Goal: Task Accomplishment & Management: Complete application form

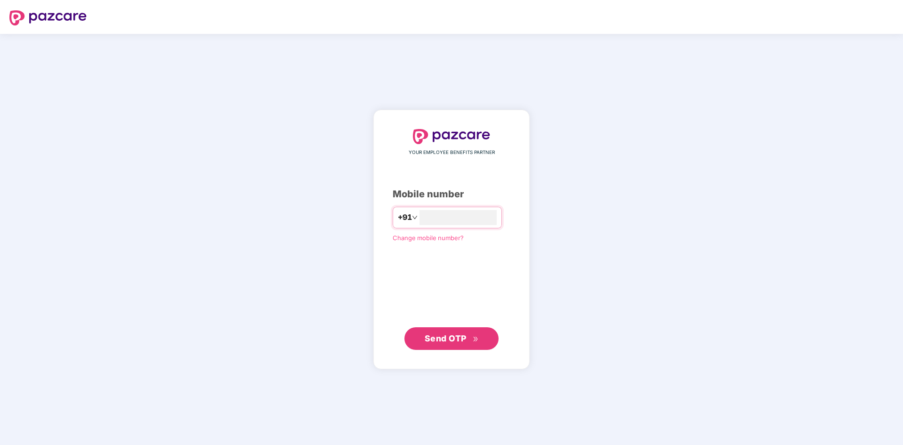
type input "**********"
click at [452, 344] on span "Send OTP" at bounding box center [451, 337] width 54 height 13
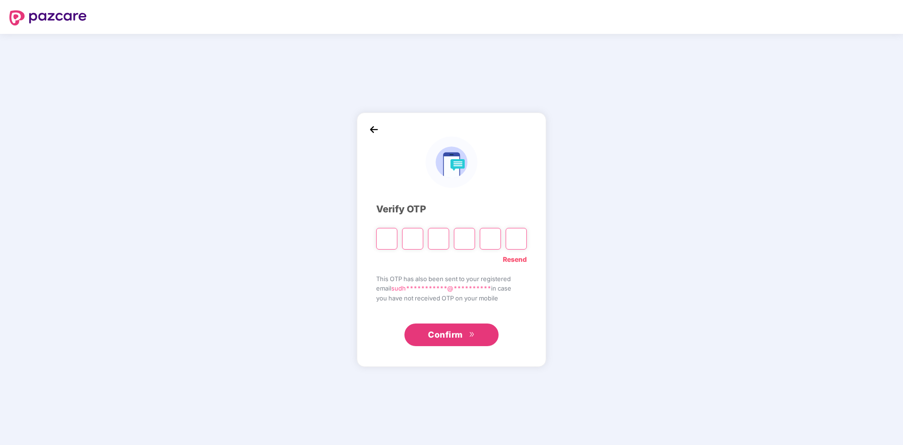
type input "*"
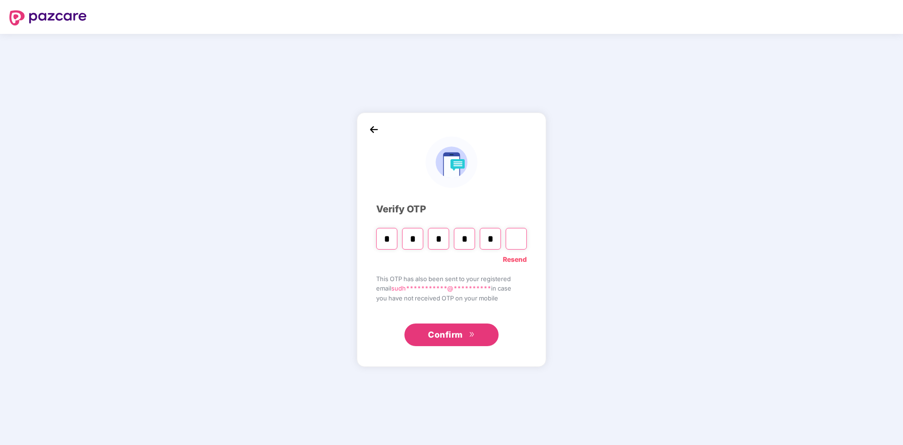
type input "*"
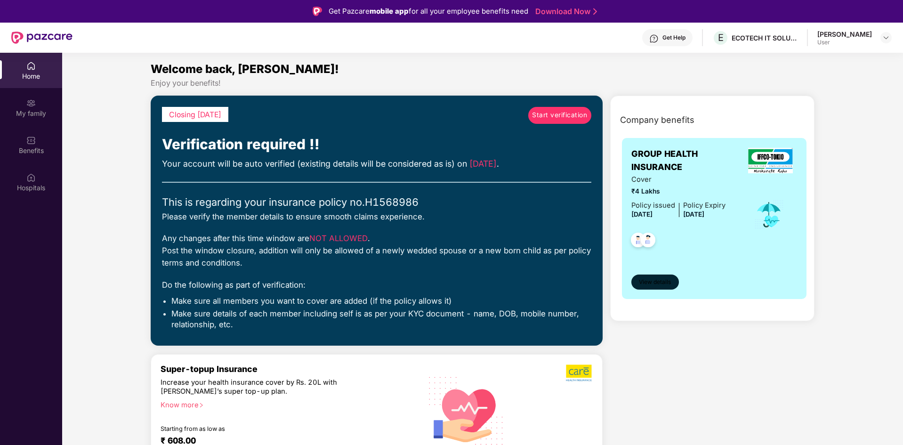
click at [651, 282] on span "View details" at bounding box center [655, 282] width 32 height 9
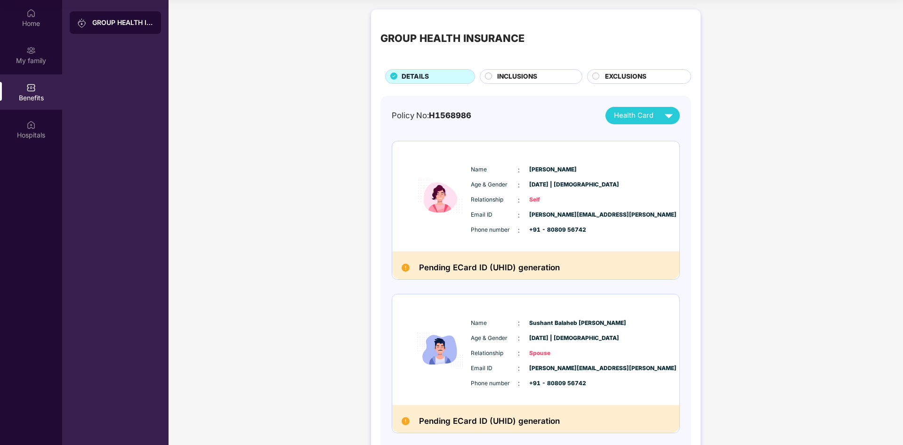
click at [521, 76] on span "INCLUSIONS" at bounding box center [517, 77] width 40 height 10
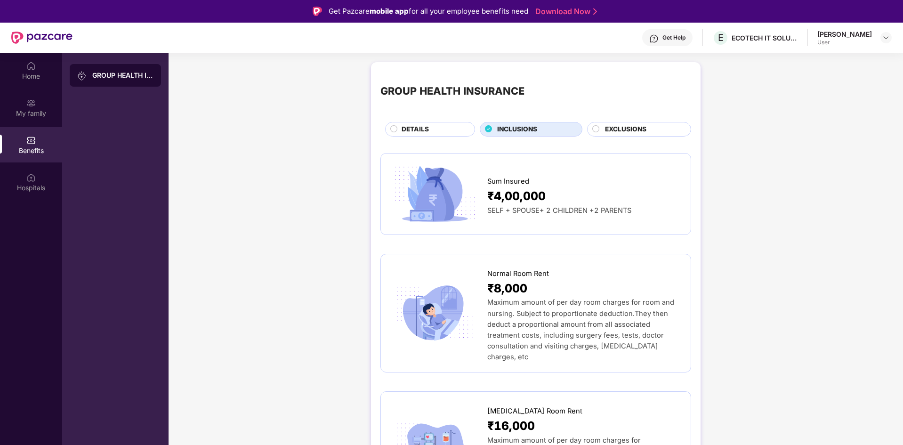
click at [613, 127] on span "EXCLUSIONS" at bounding box center [625, 129] width 41 height 10
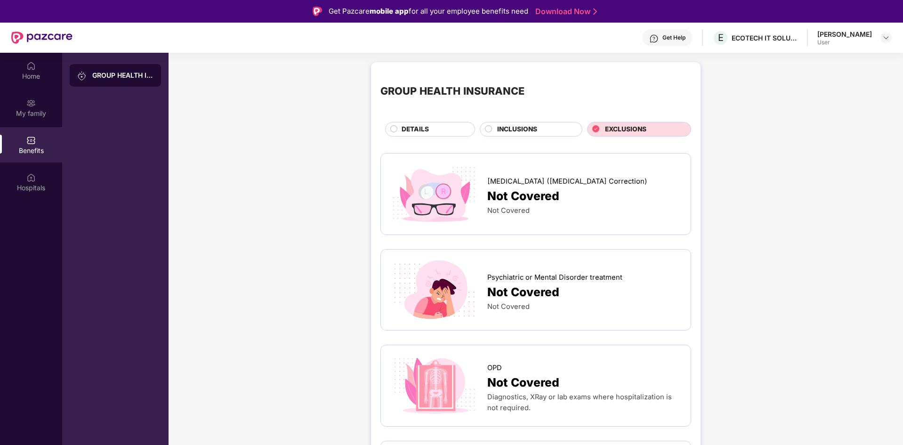
click at [422, 130] on span "DETAILS" at bounding box center [414, 129] width 27 height 10
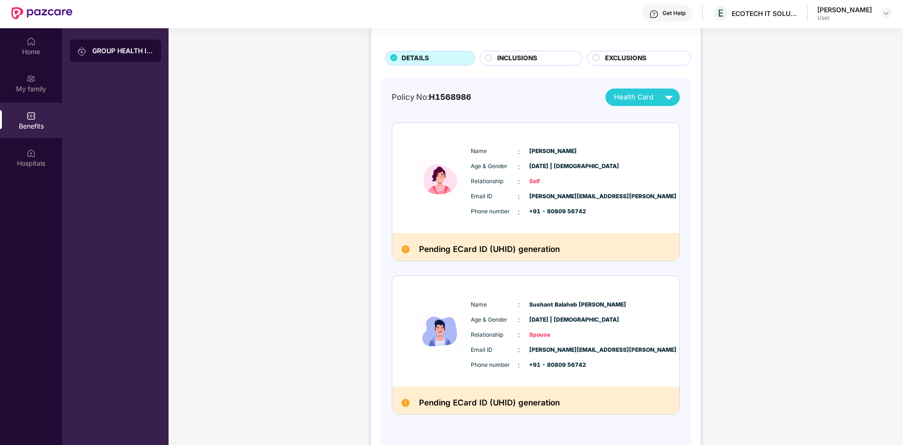
scroll to position [53, 0]
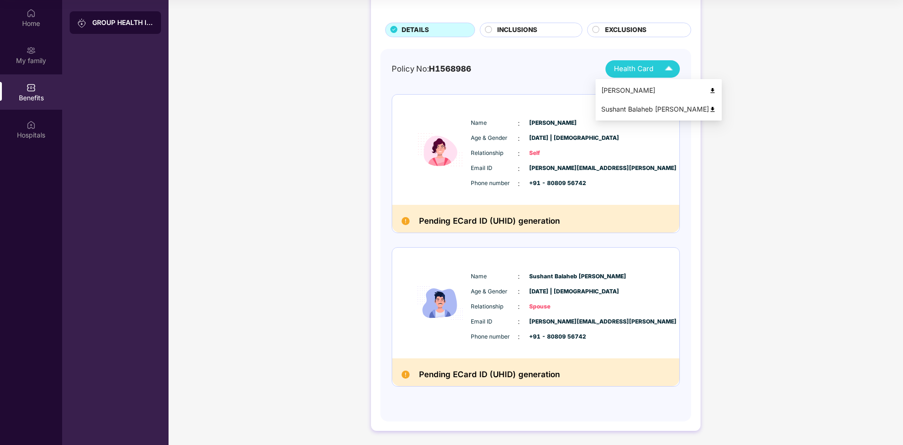
click at [666, 69] on img at bounding box center [668, 69] width 16 height 16
click at [709, 91] on img at bounding box center [712, 90] width 7 height 7
click at [668, 71] on img at bounding box center [668, 69] width 16 height 16
click at [709, 111] on img at bounding box center [712, 109] width 7 height 7
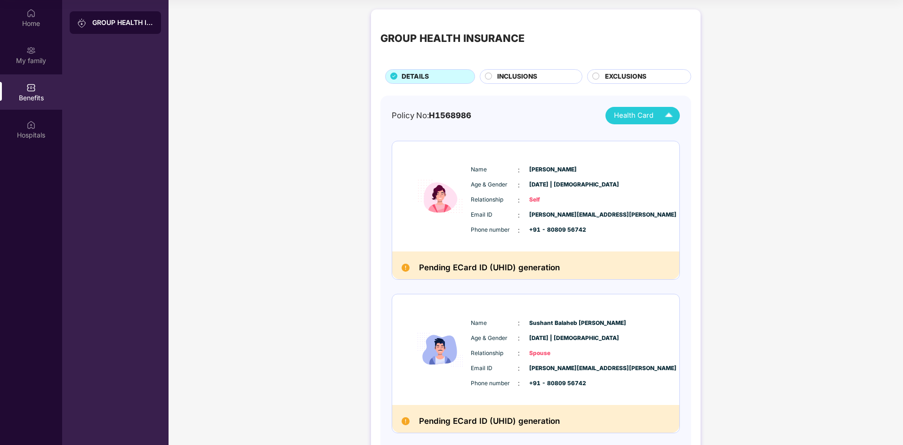
scroll to position [47, 0]
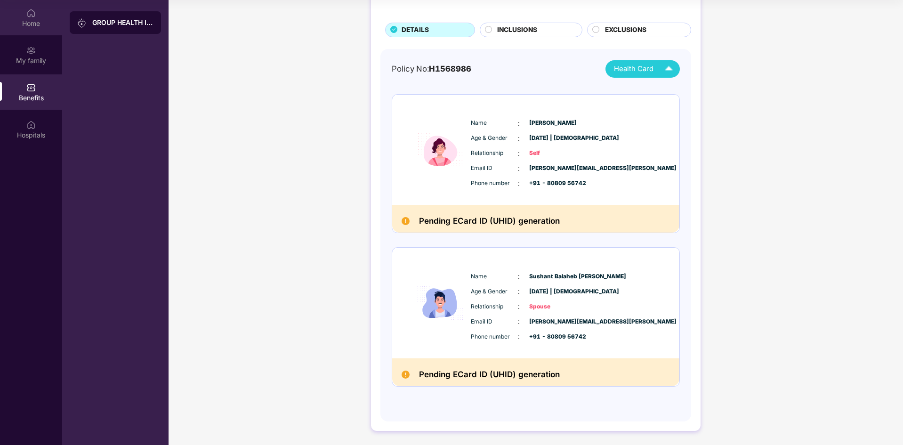
click at [26, 15] on img at bounding box center [30, 12] width 9 height 9
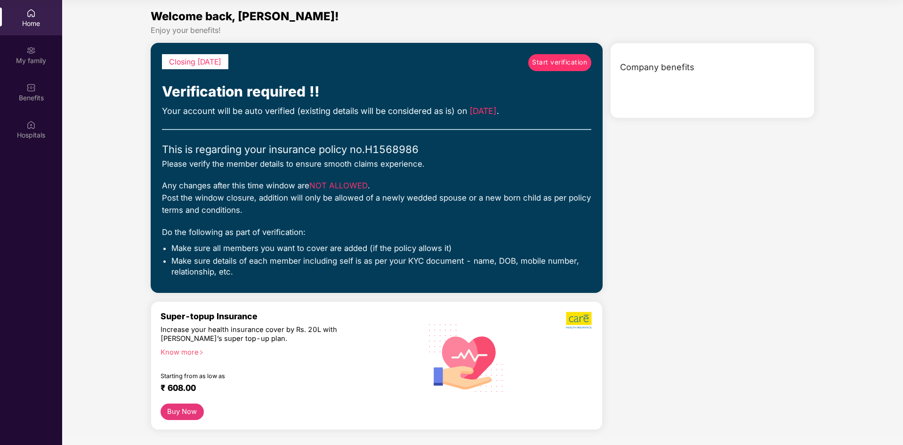
scroll to position [0, 0]
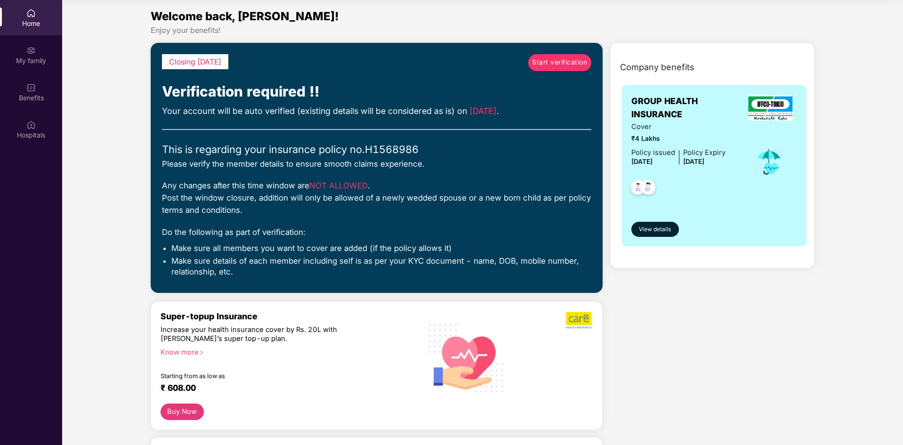
click at [550, 59] on span "Start verification" at bounding box center [559, 62] width 55 height 10
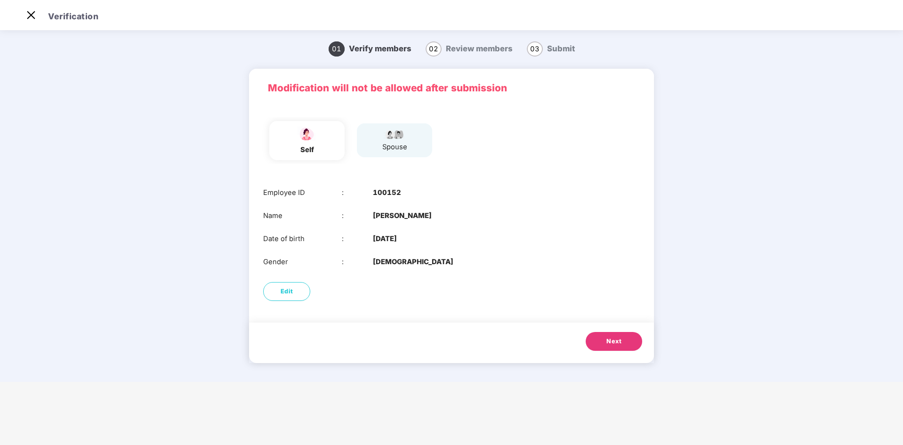
scroll to position [23, 0]
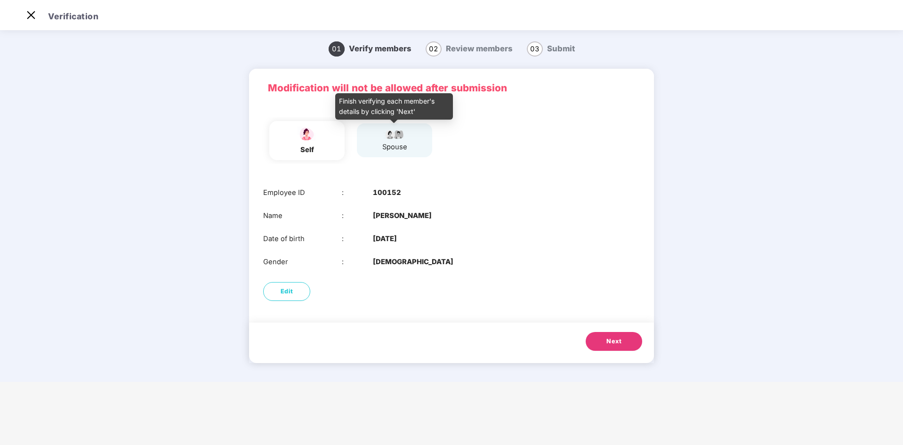
click at [400, 131] on img at bounding box center [395, 133] width 24 height 11
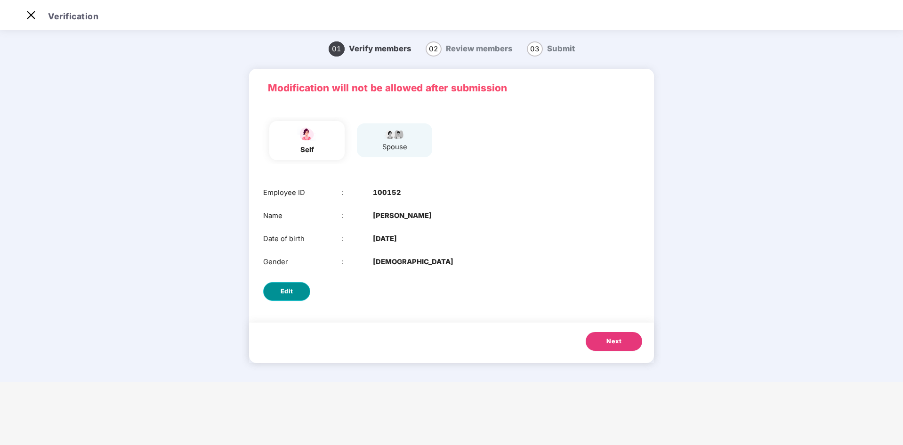
click at [281, 299] on button "Edit" at bounding box center [286, 291] width 47 height 19
select select "******"
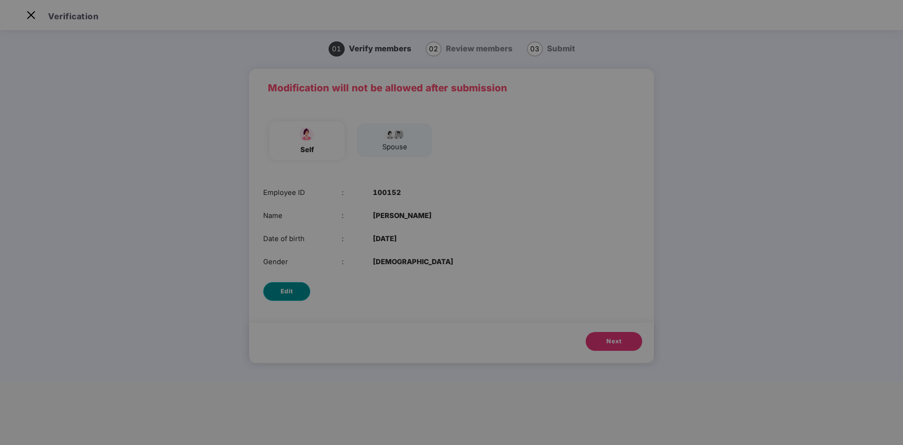
scroll to position [0, 0]
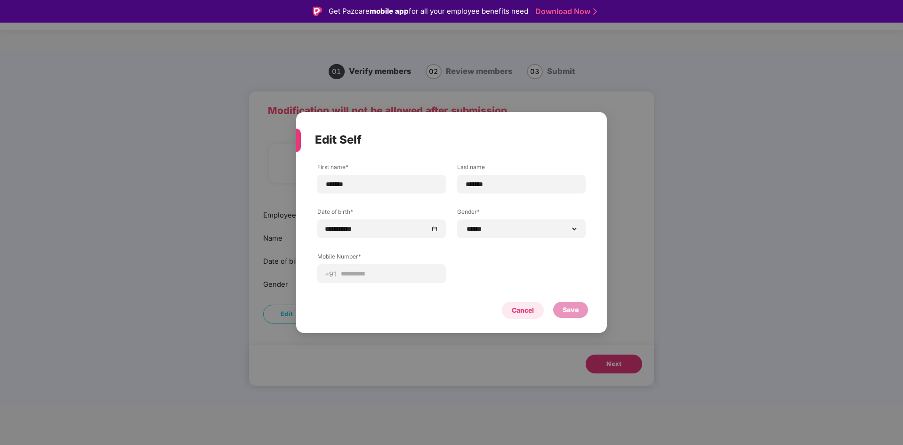
click at [520, 311] on div "Cancel" at bounding box center [523, 310] width 22 height 10
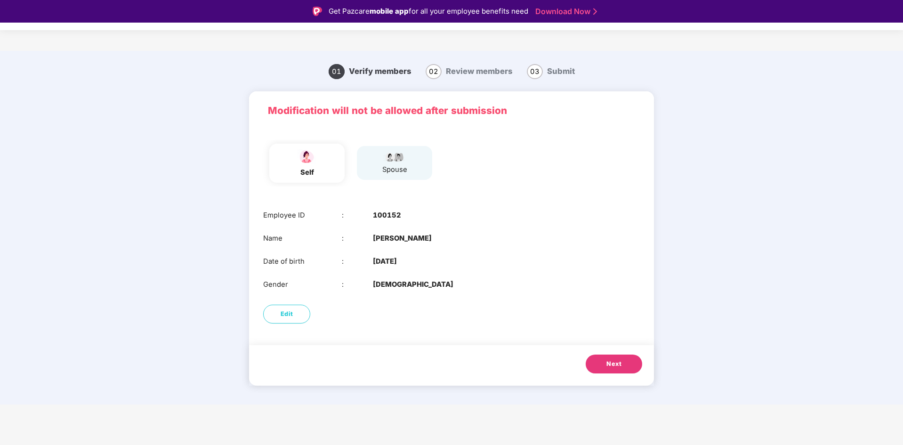
click at [601, 362] on button "Next" at bounding box center [613, 363] width 56 height 19
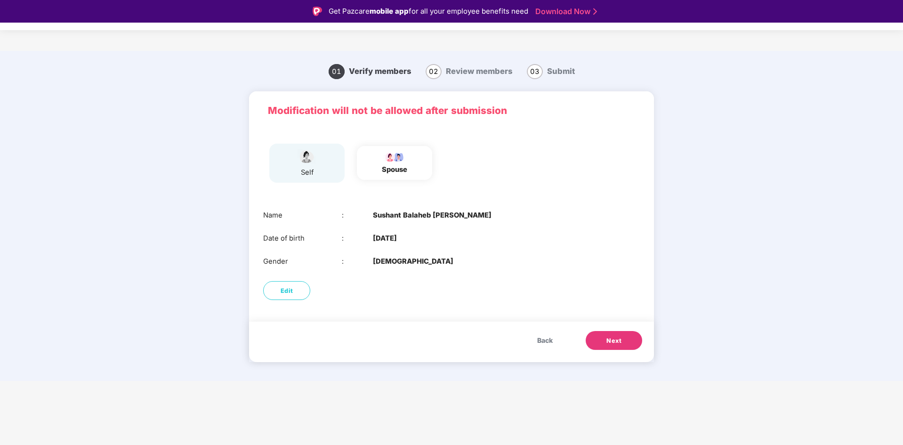
scroll to position [23, 0]
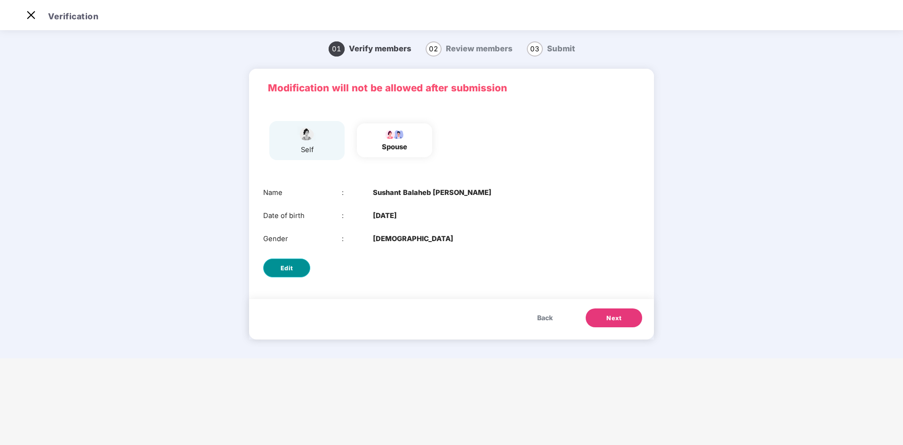
click at [285, 268] on span "Edit" at bounding box center [286, 268] width 13 height 9
select select "****"
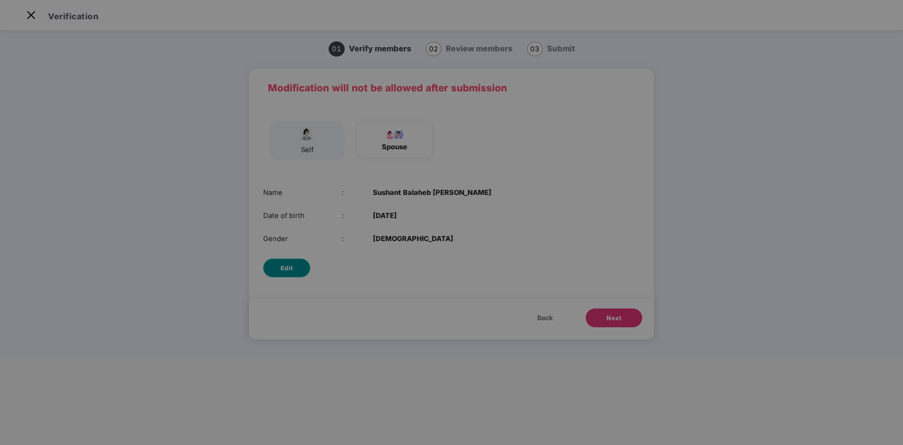
scroll to position [0, 0]
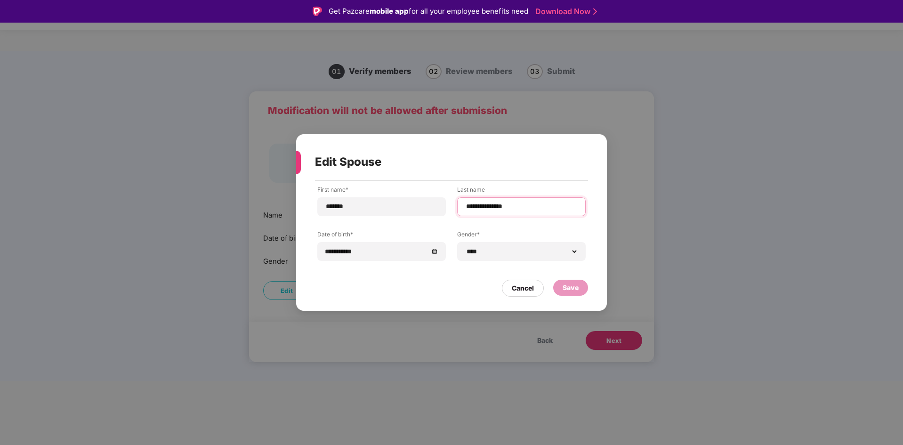
click at [480, 208] on input "**********" at bounding box center [521, 206] width 112 height 10
type input "**********"
click at [562, 291] on div "Save" at bounding box center [570, 287] width 16 height 10
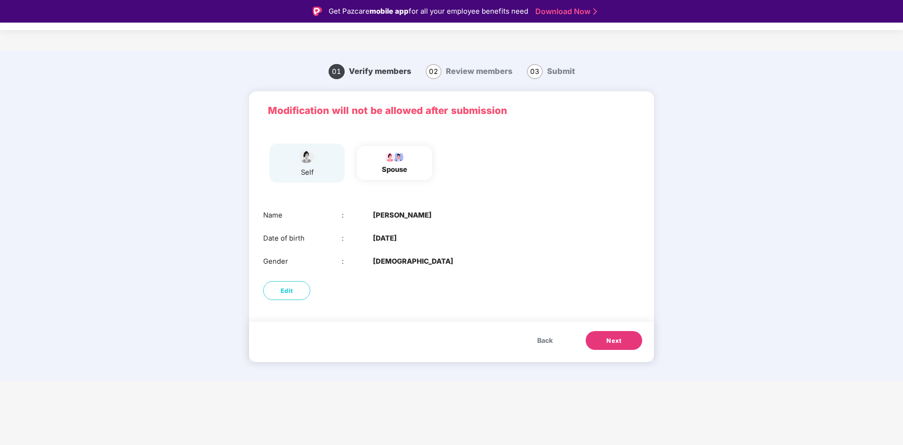
click at [604, 340] on button "Next" at bounding box center [613, 340] width 56 height 19
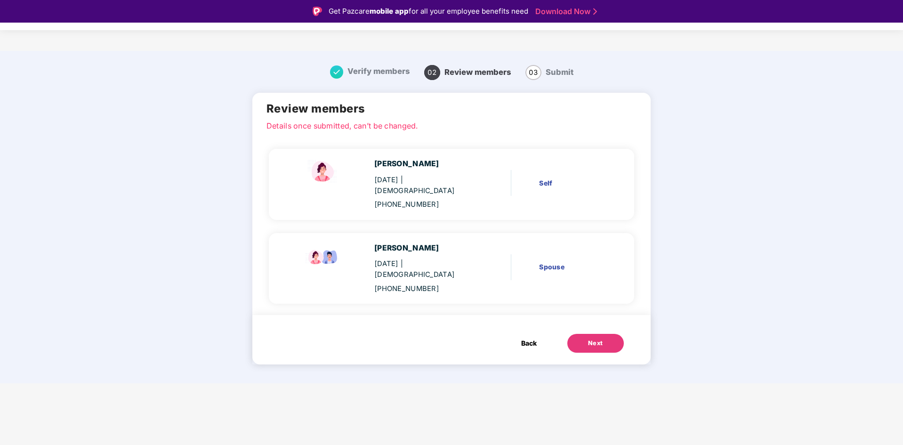
scroll to position [23, 0]
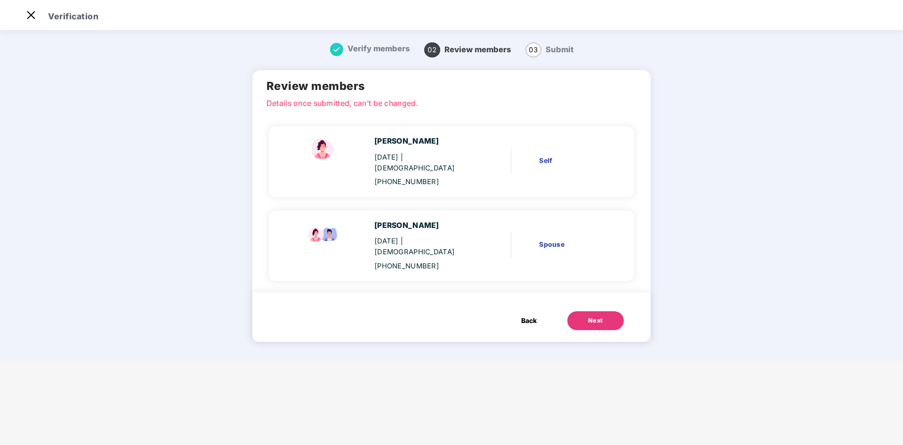
click at [526, 315] on span "Back" at bounding box center [529, 320] width 16 height 10
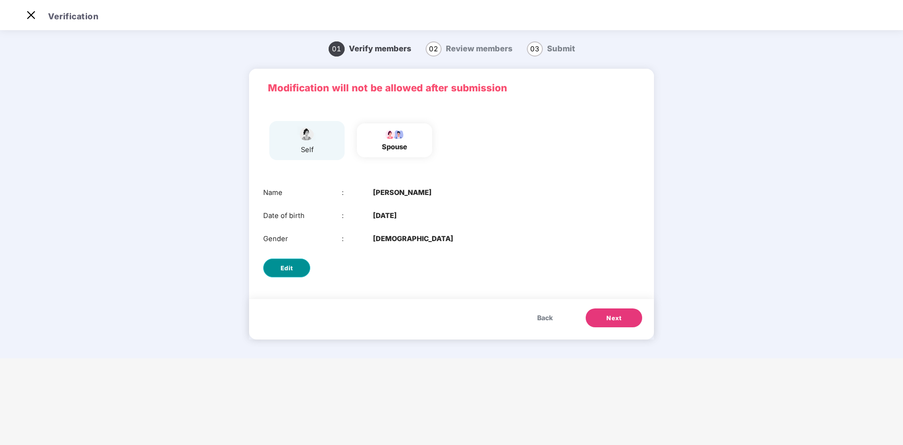
click at [293, 261] on button "Edit" at bounding box center [286, 267] width 47 height 19
select select "****"
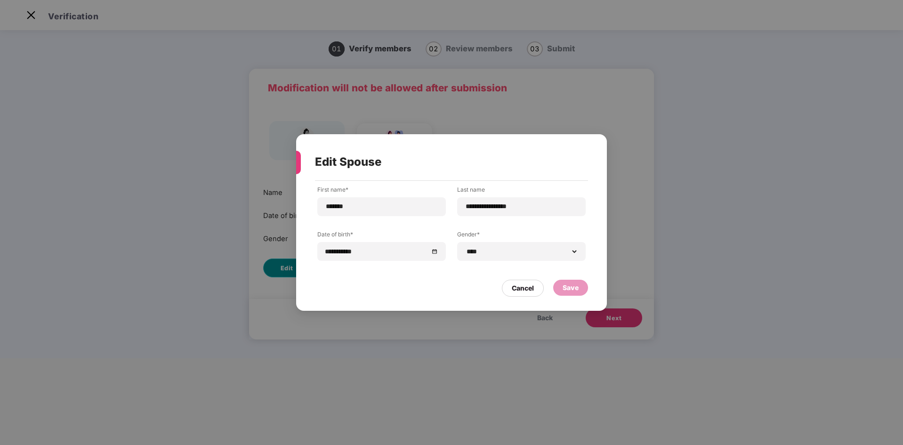
scroll to position [0, 0]
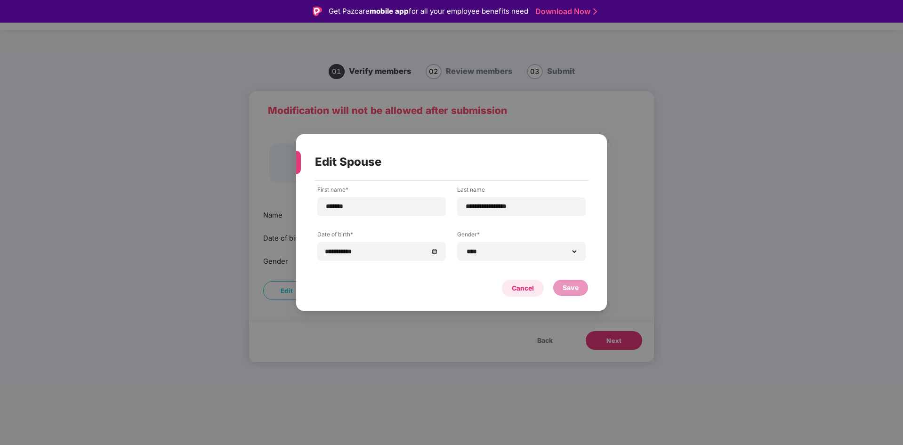
click at [525, 287] on div "Cancel" at bounding box center [523, 288] width 22 height 10
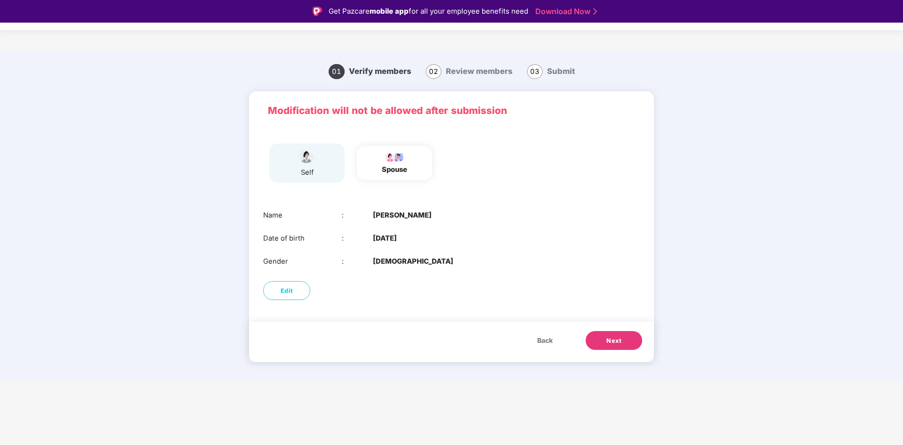
click at [616, 342] on span "Next" at bounding box center [613, 340] width 15 height 9
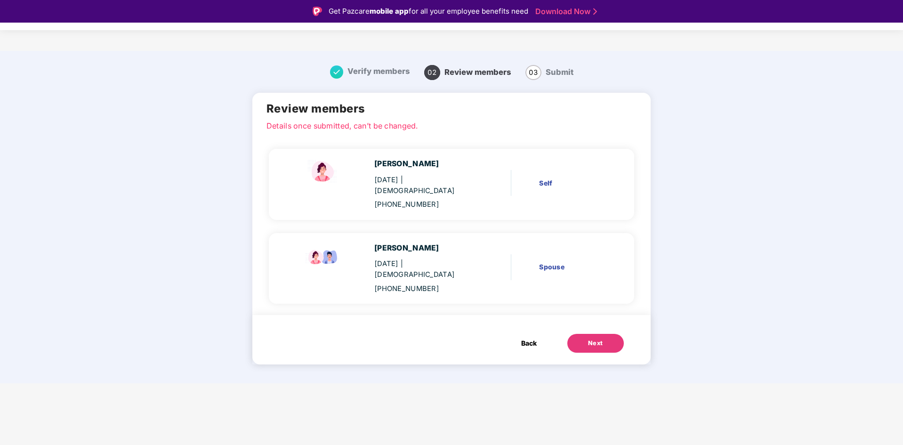
scroll to position [23, 0]
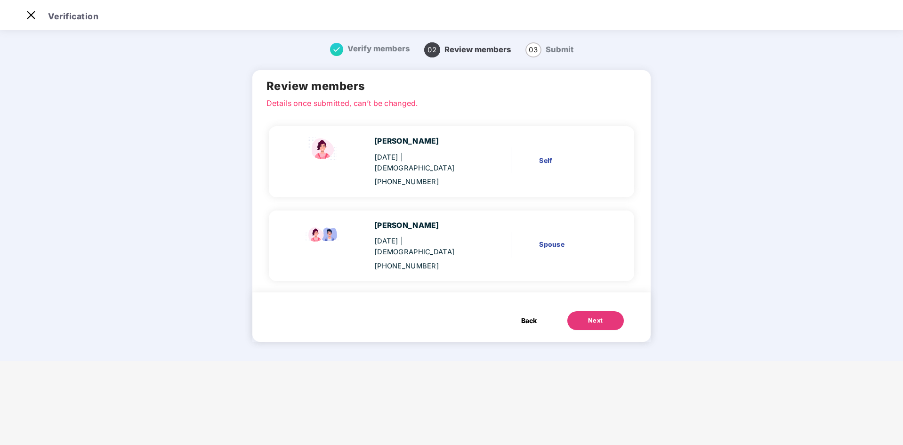
click at [588, 316] on div "Next" at bounding box center [595, 320] width 15 height 9
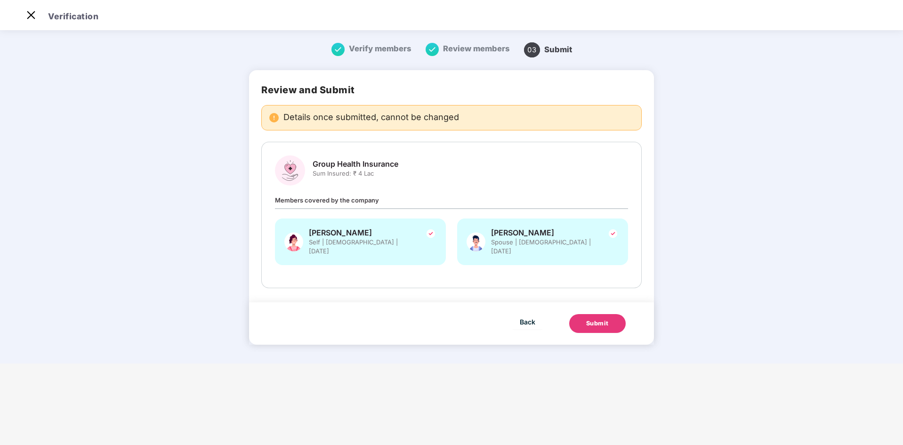
scroll to position [0, 0]
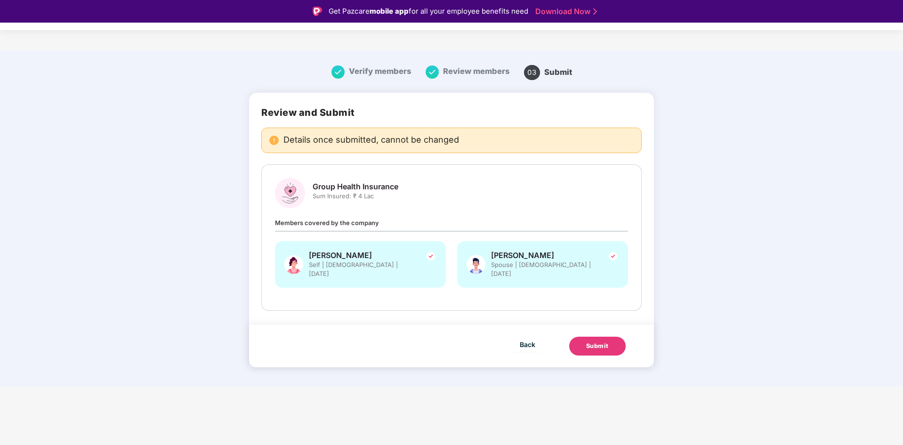
click at [595, 341] on div "Submit" at bounding box center [597, 345] width 23 height 9
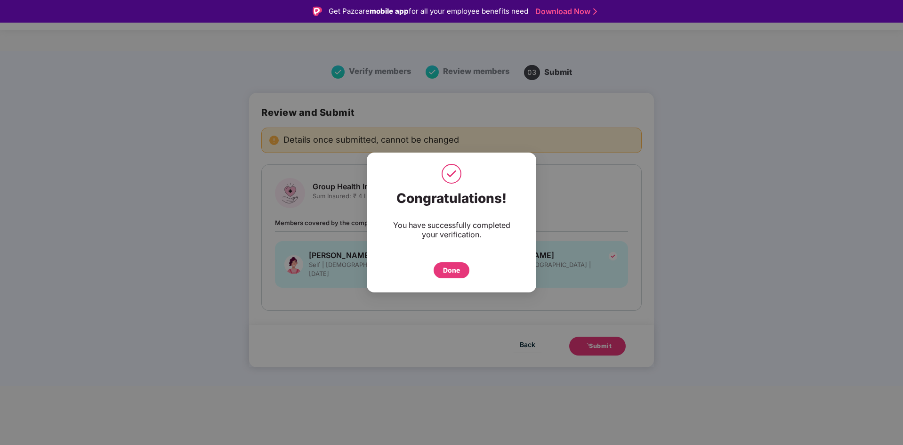
click at [445, 266] on div "Done" at bounding box center [451, 270] width 17 height 10
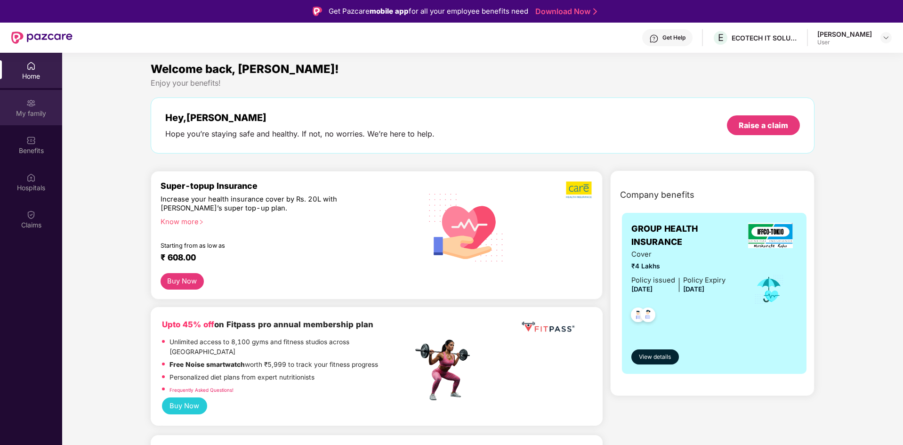
click at [36, 112] on div "My family" at bounding box center [31, 113] width 62 height 9
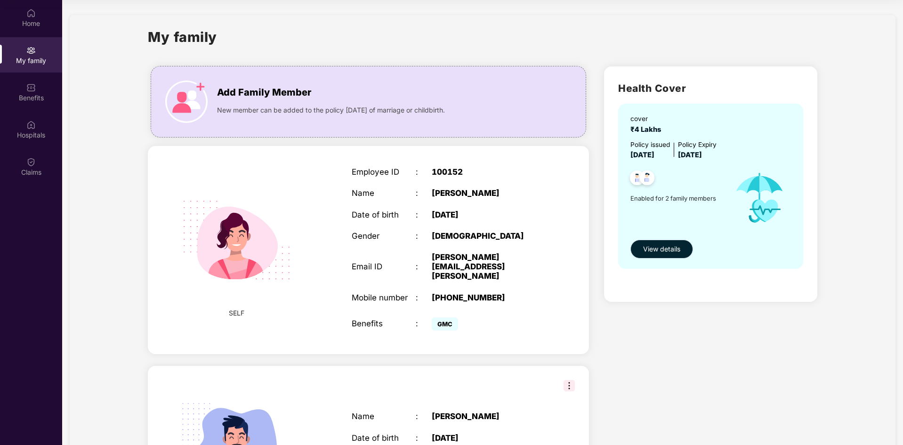
click at [651, 249] on span "View details" at bounding box center [661, 249] width 37 height 10
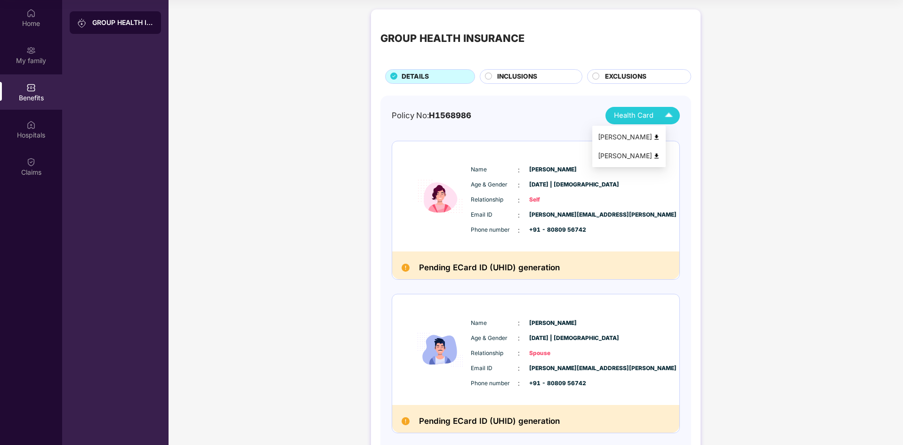
click at [671, 114] on img at bounding box center [668, 115] width 16 height 16
click at [660, 155] on img at bounding box center [656, 155] width 7 height 7
click at [657, 116] on div "Health Card" at bounding box center [645, 115] width 63 height 16
click at [652, 135] on div "[PERSON_NAME]" at bounding box center [629, 137] width 62 height 10
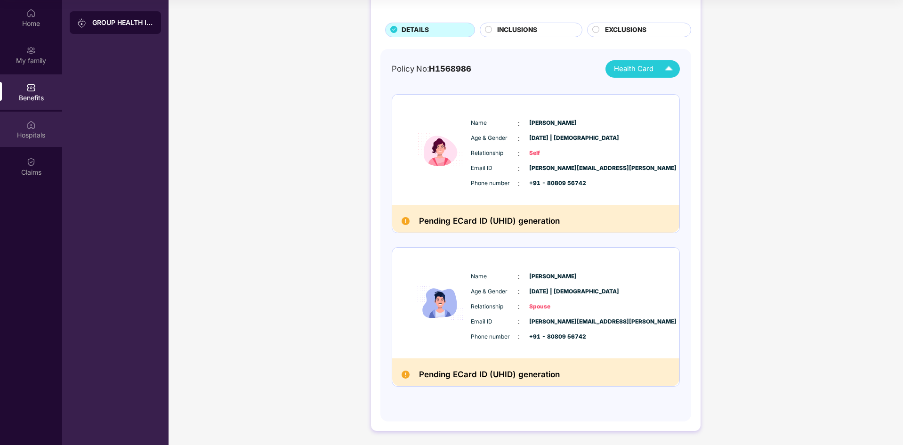
click at [28, 131] on div "Hospitals" at bounding box center [31, 134] width 62 height 9
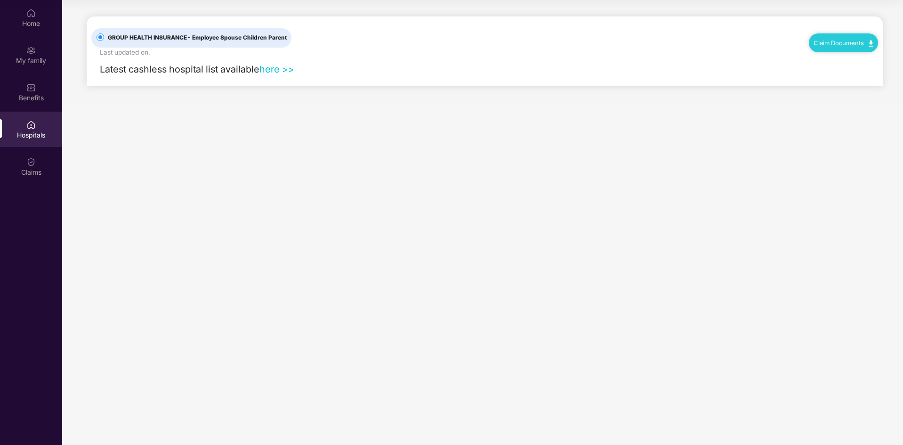
scroll to position [0, 0]
click at [276, 72] on link "here >>" at bounding box center [276, 69] width 35 height 11
click at [26, 168] on div "Claims" at bounding box center [31, 172] width 62 height 9
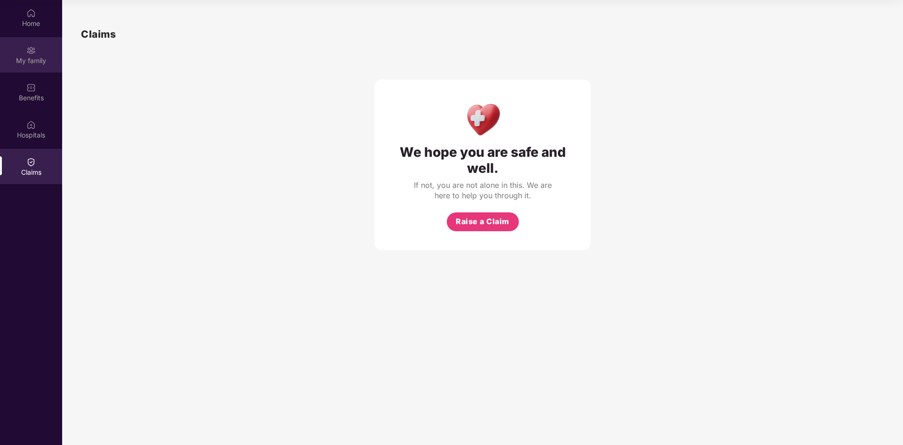
click at [36, 55] on div "My family" at bounding box center [31, 54] width 62 height 35
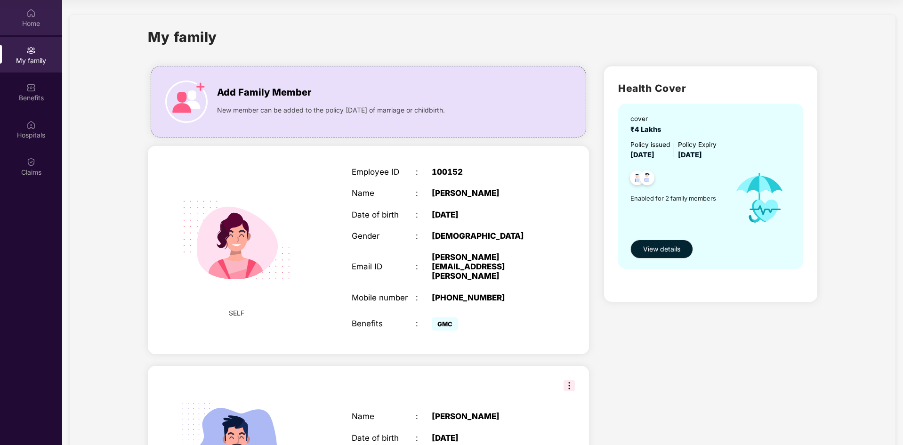
click at [29, 22] on div "Home" at bounding box center [31, 23] width 62 height 9
